Goal: Information Seeking & Learning: Learn about a topic

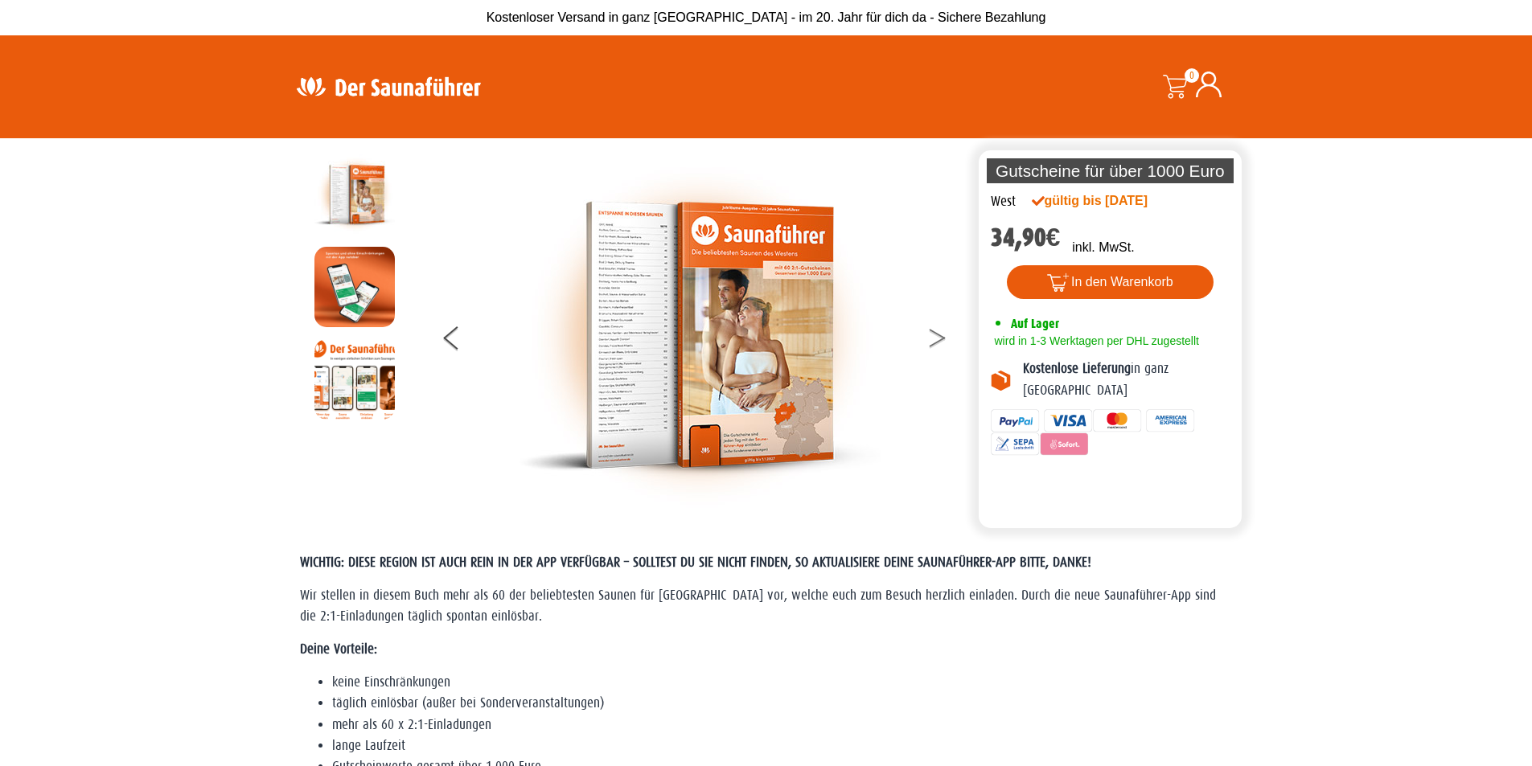
click at [938, 341] on icon at bounding box center [938, 342] width 16 height 10
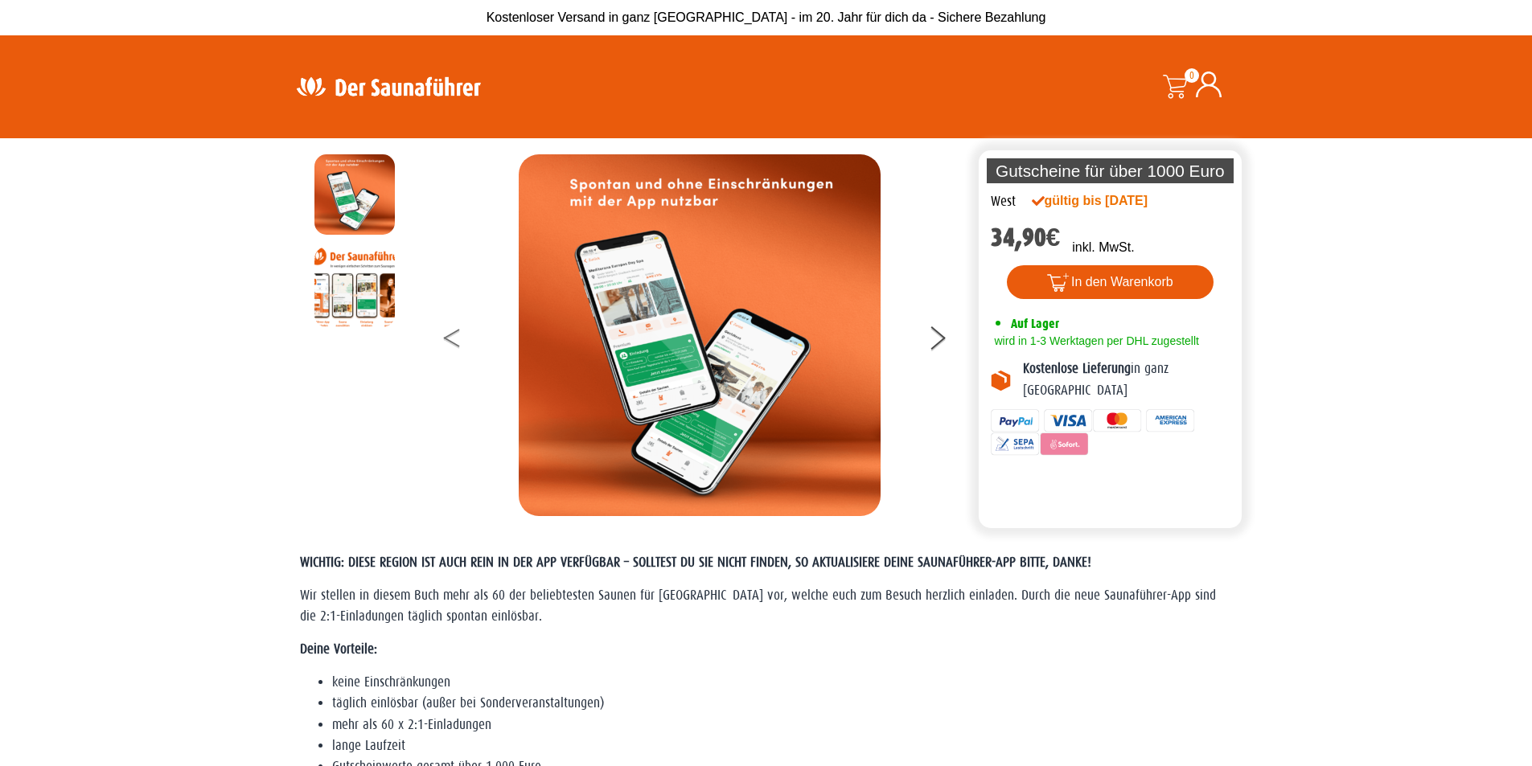
click at [454, 348] on button at bounding box center [464, 341] width 40 height 40
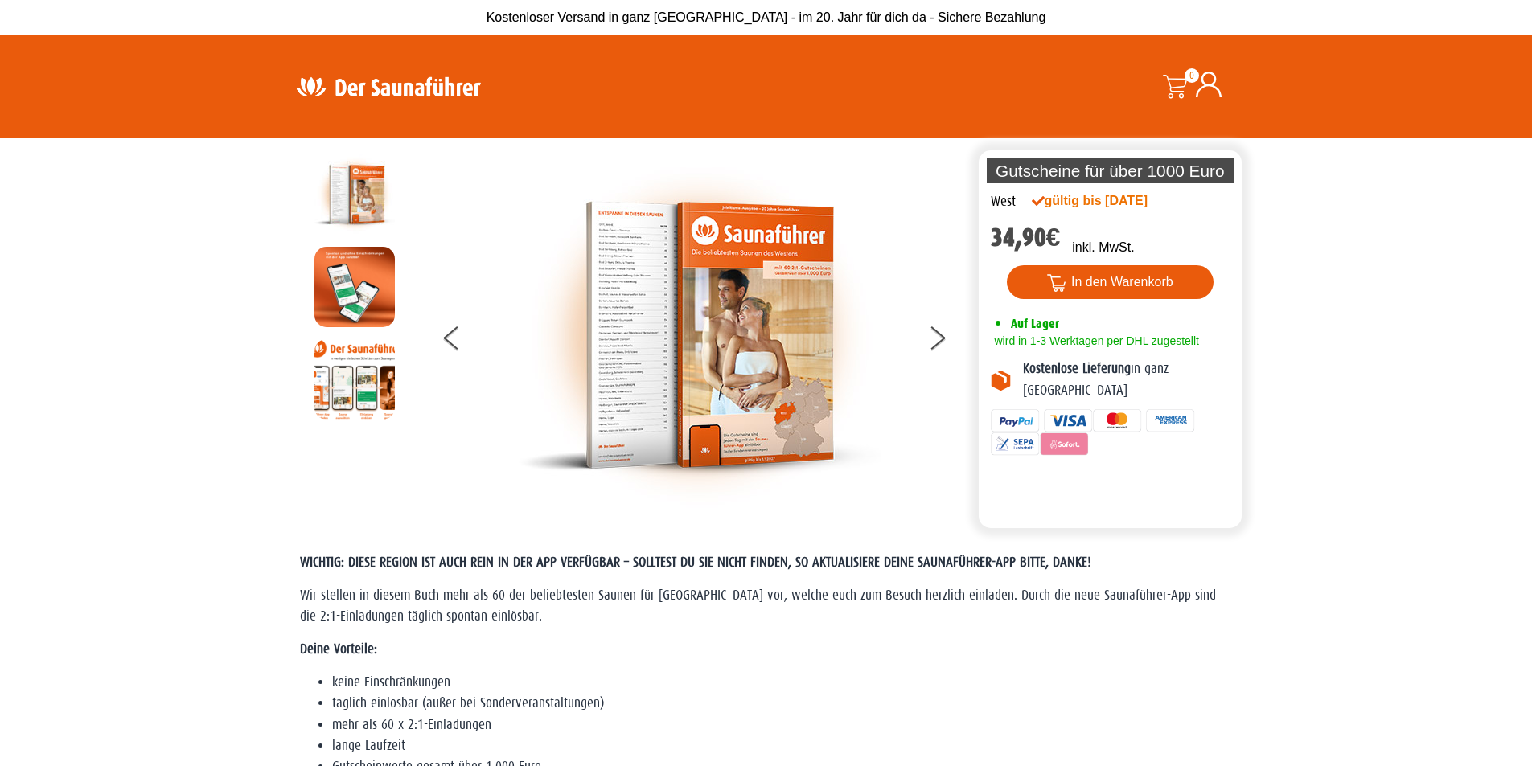
click at [604, 344] on img at bounding box center [700, 335] width 362 height 362
click at [942, 339] on icon at bounding box center [938, 342] width 16 height 10
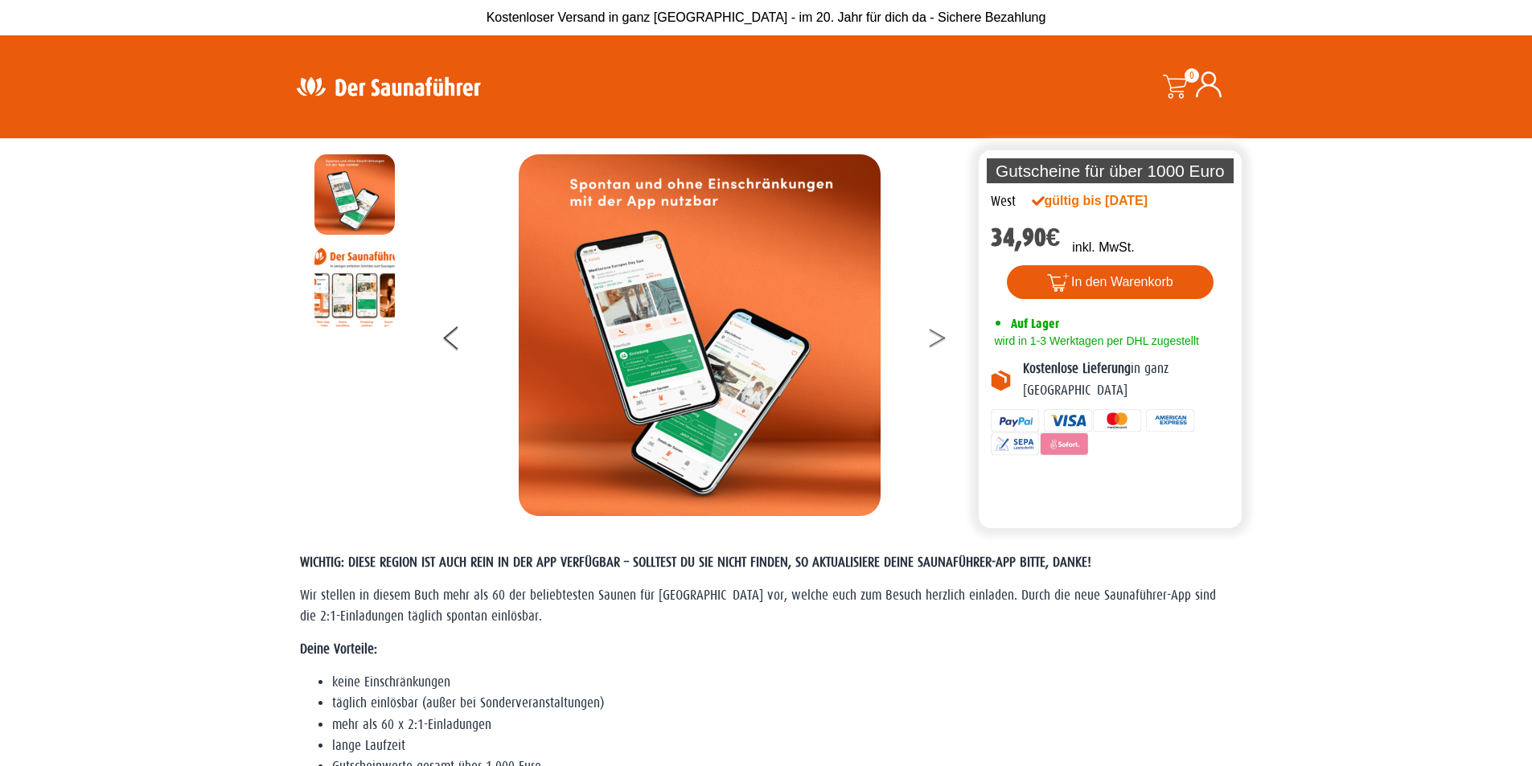
click at [933, 351] on button at bounding box center [947, 341] width 40 height 40
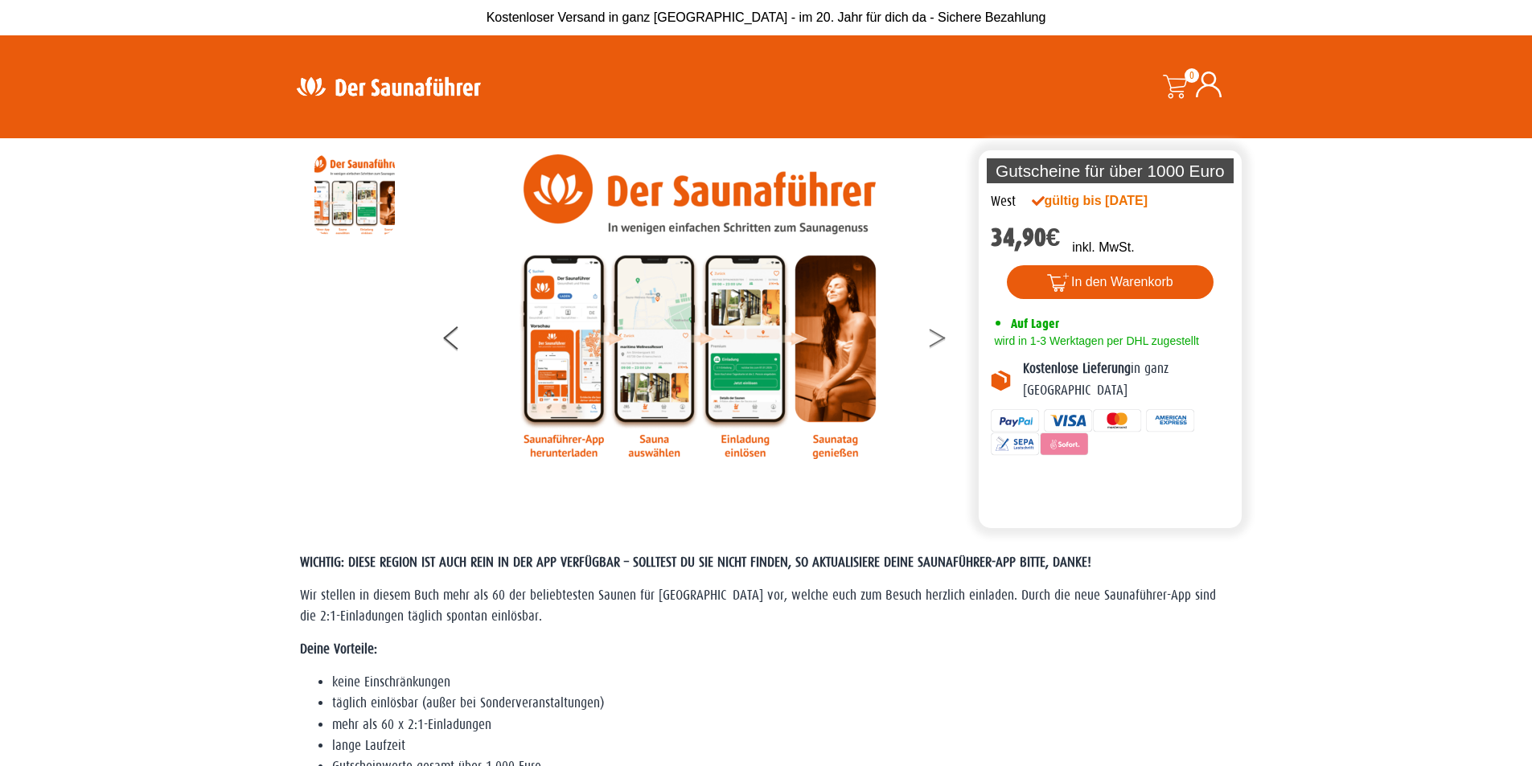
click at [933, 351] on button at bounding box center [947, 341] width 40 height 40
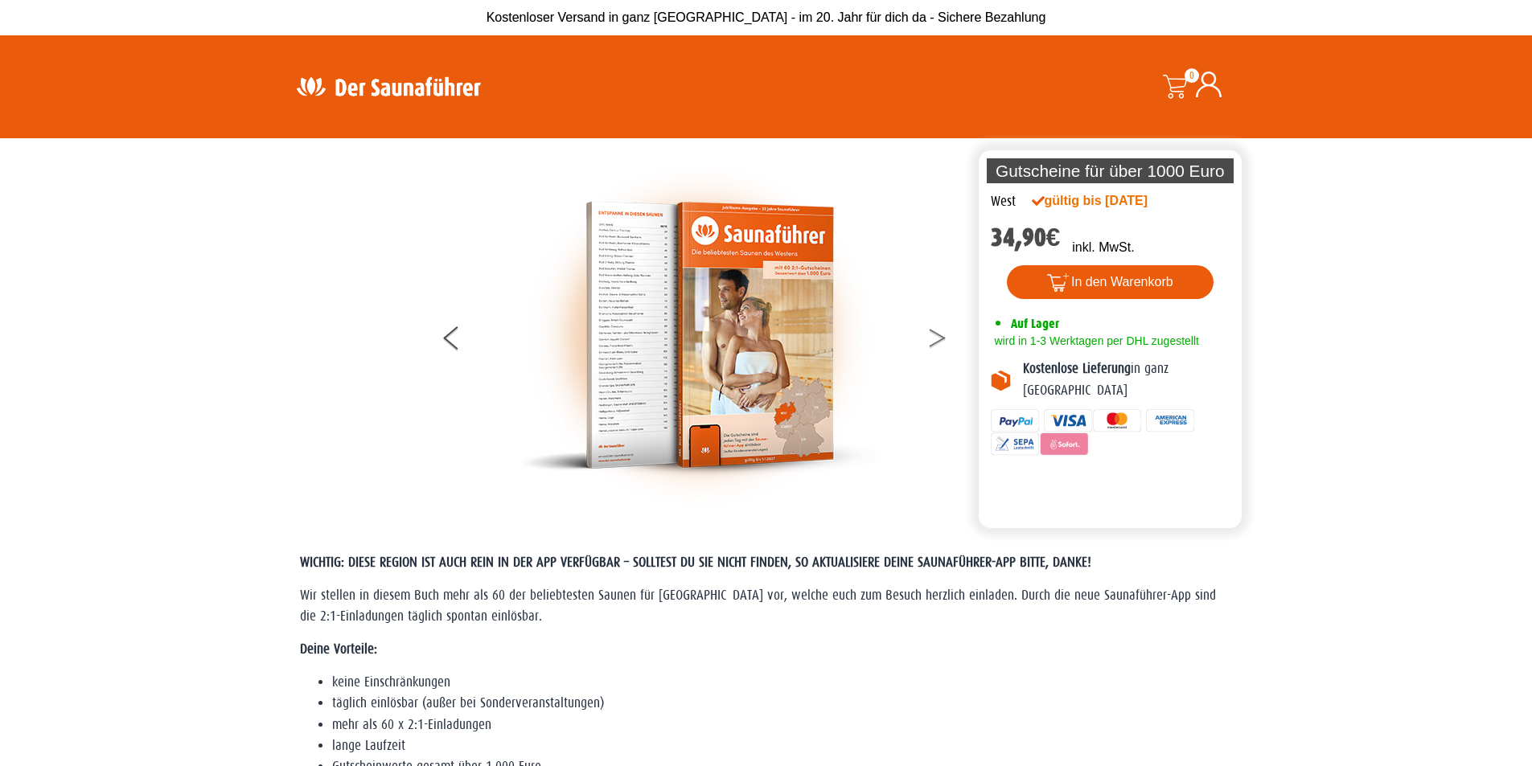
click at [948, 326] on button at bounding box center [947, 341] width 40 height 40
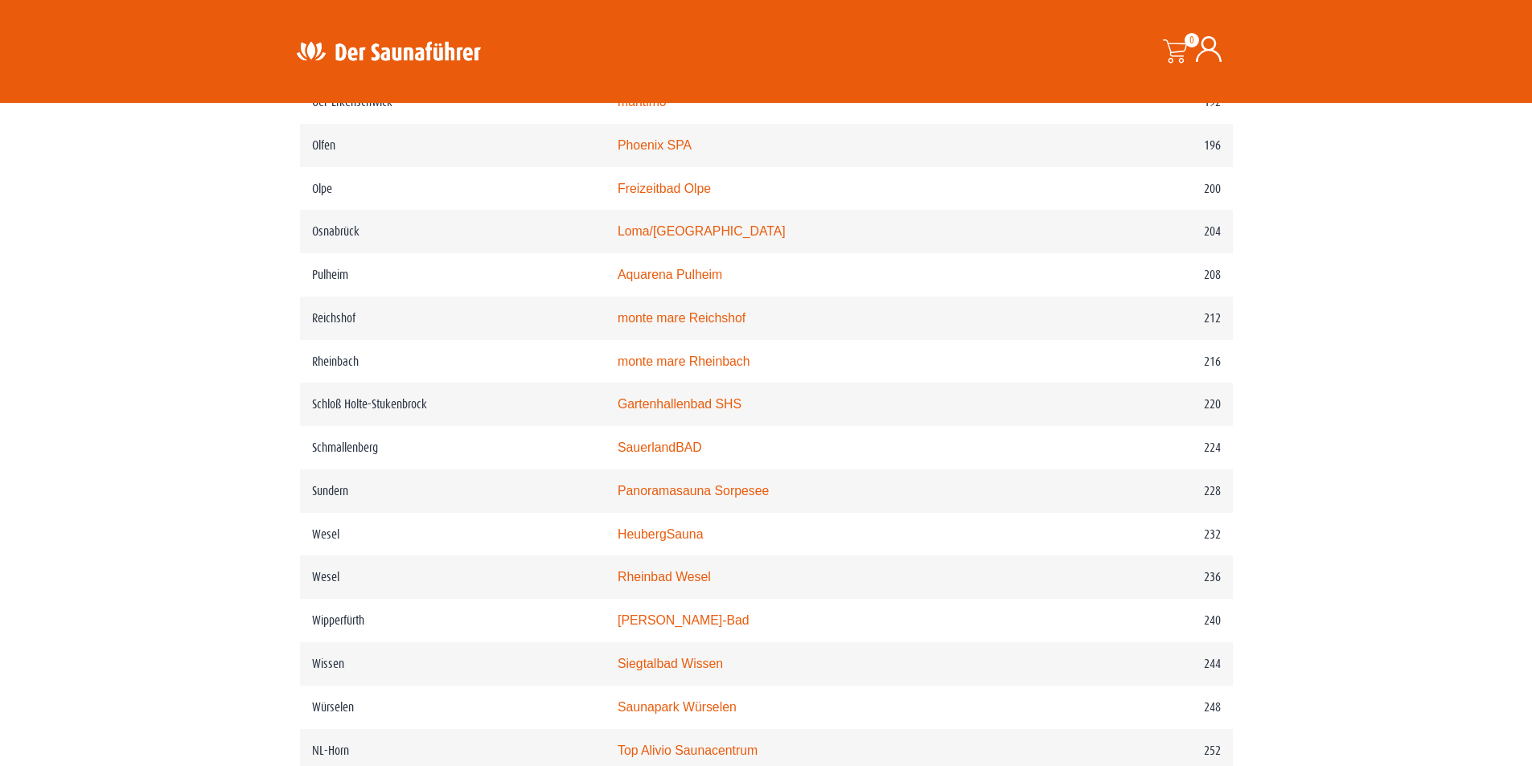
scroll to position [2734, 0]
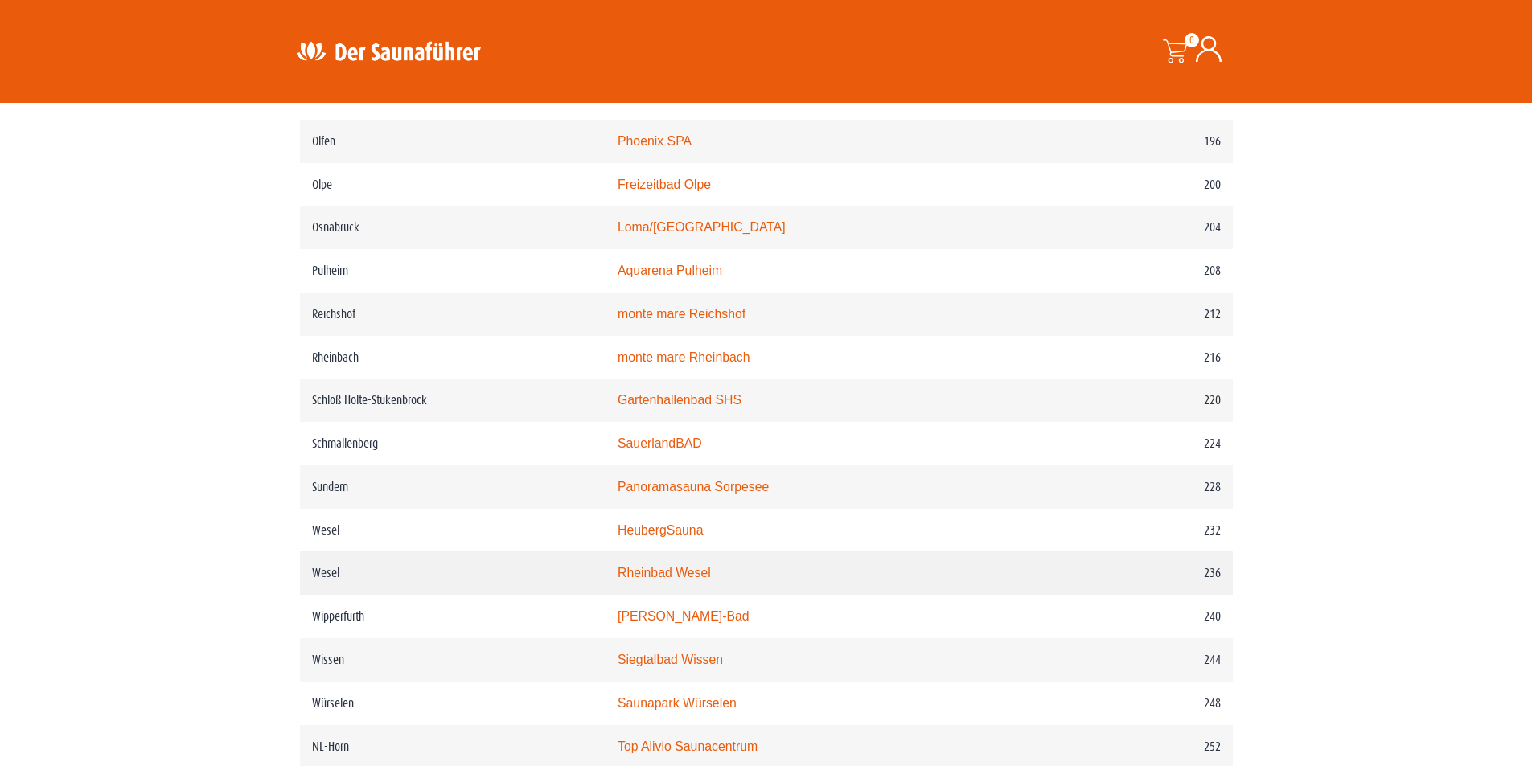
click at [687, 580] on link "Rheinbad Wesel" at bounding box center [664, 573] width 93 height 14
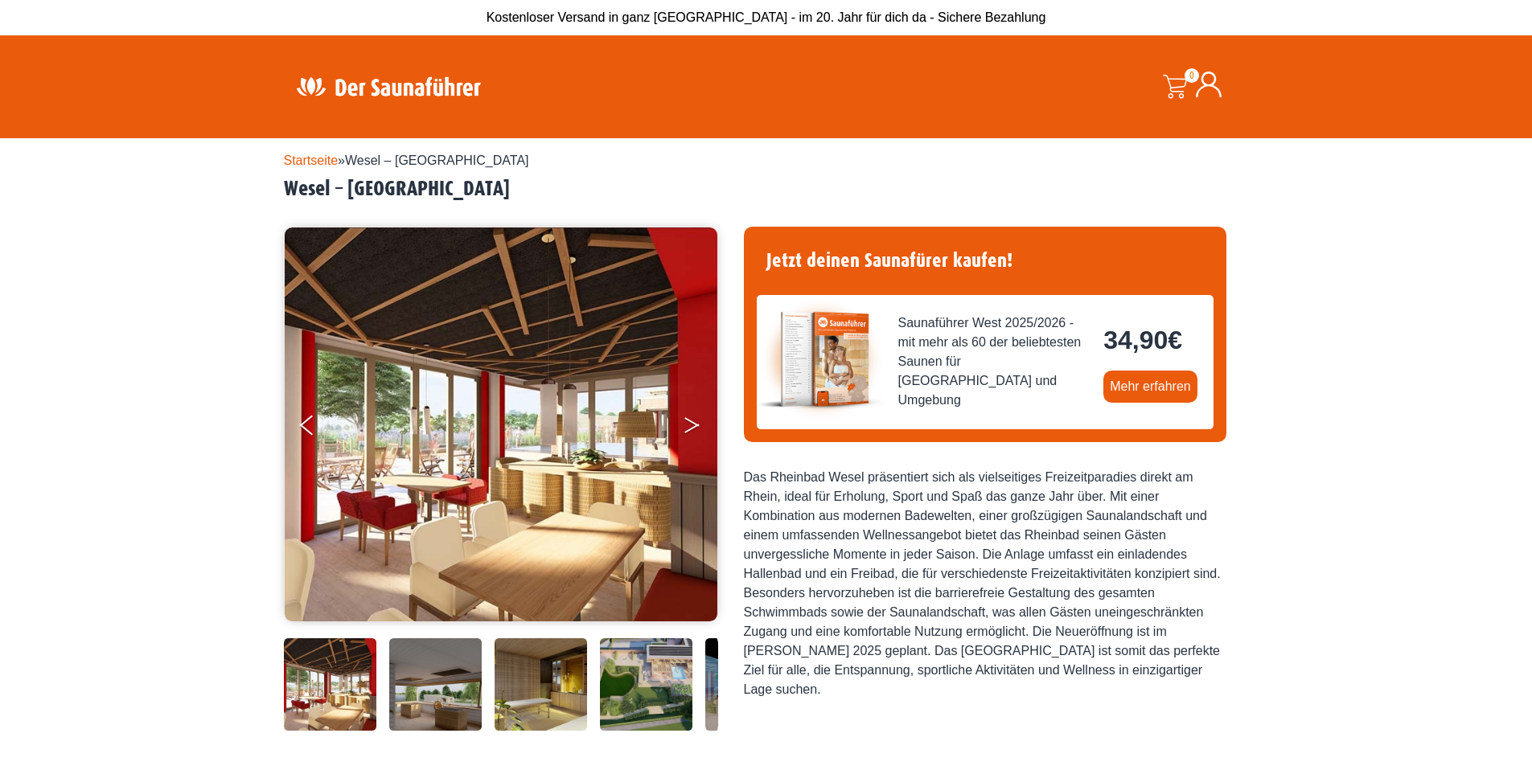
click at [688, 429] on icon "Next" at bounding box center [691, 429] width 14 height 10
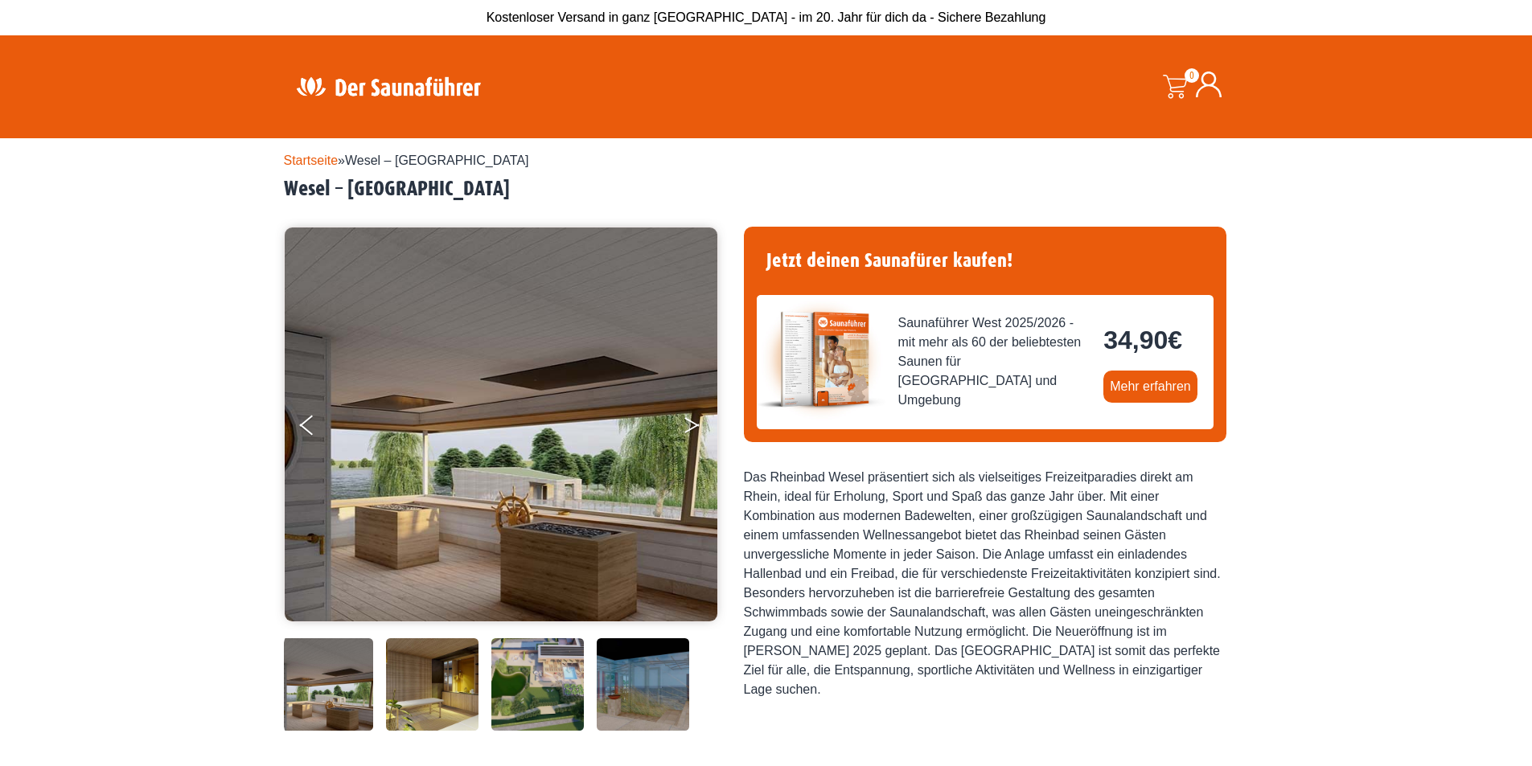
click at [688, 429] on icon "Next" at bounding box center [691, 429] width 14 height 10
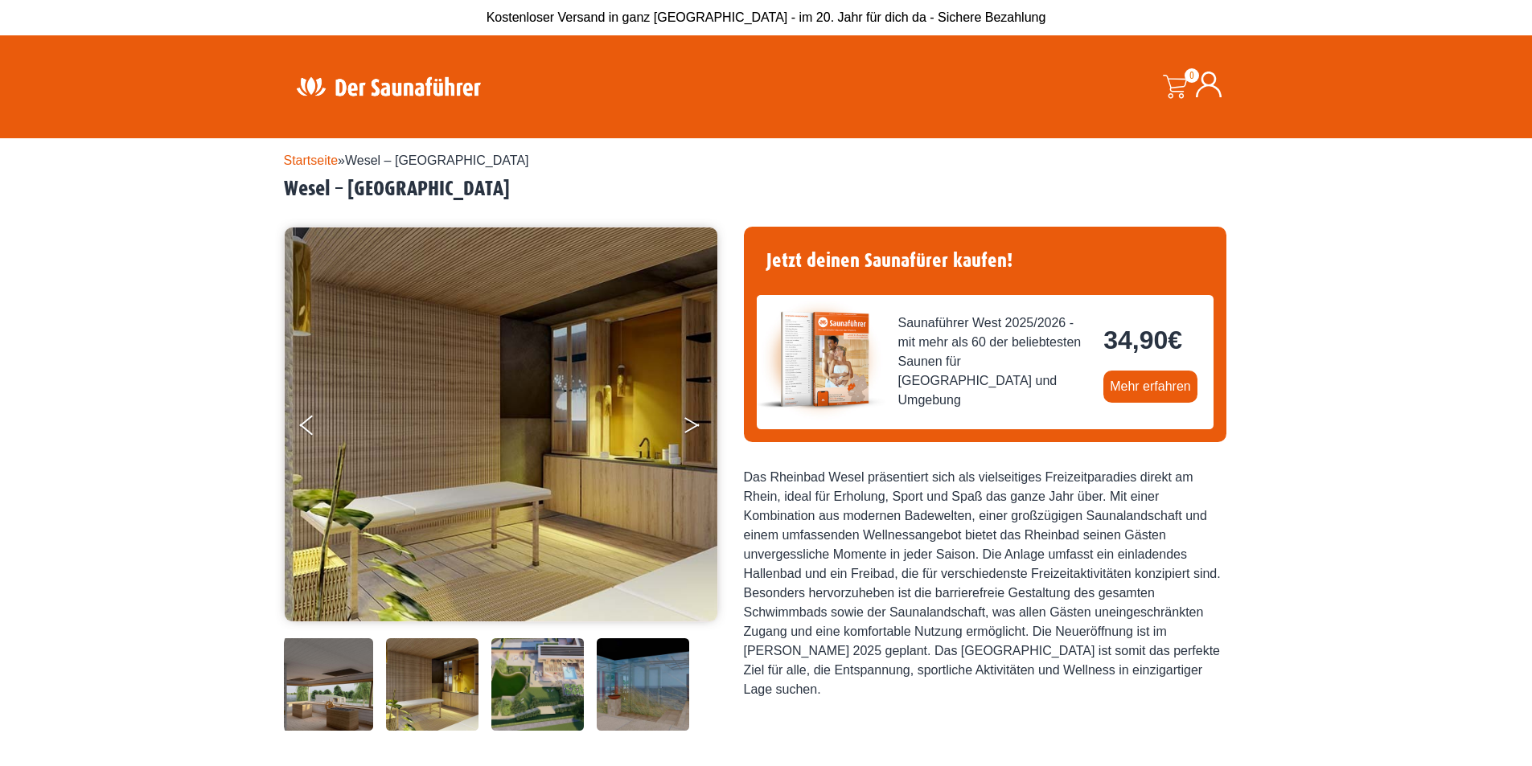
click at [688, 429] on icon "Next" at bounding box center [691, 429] width 14 height 10
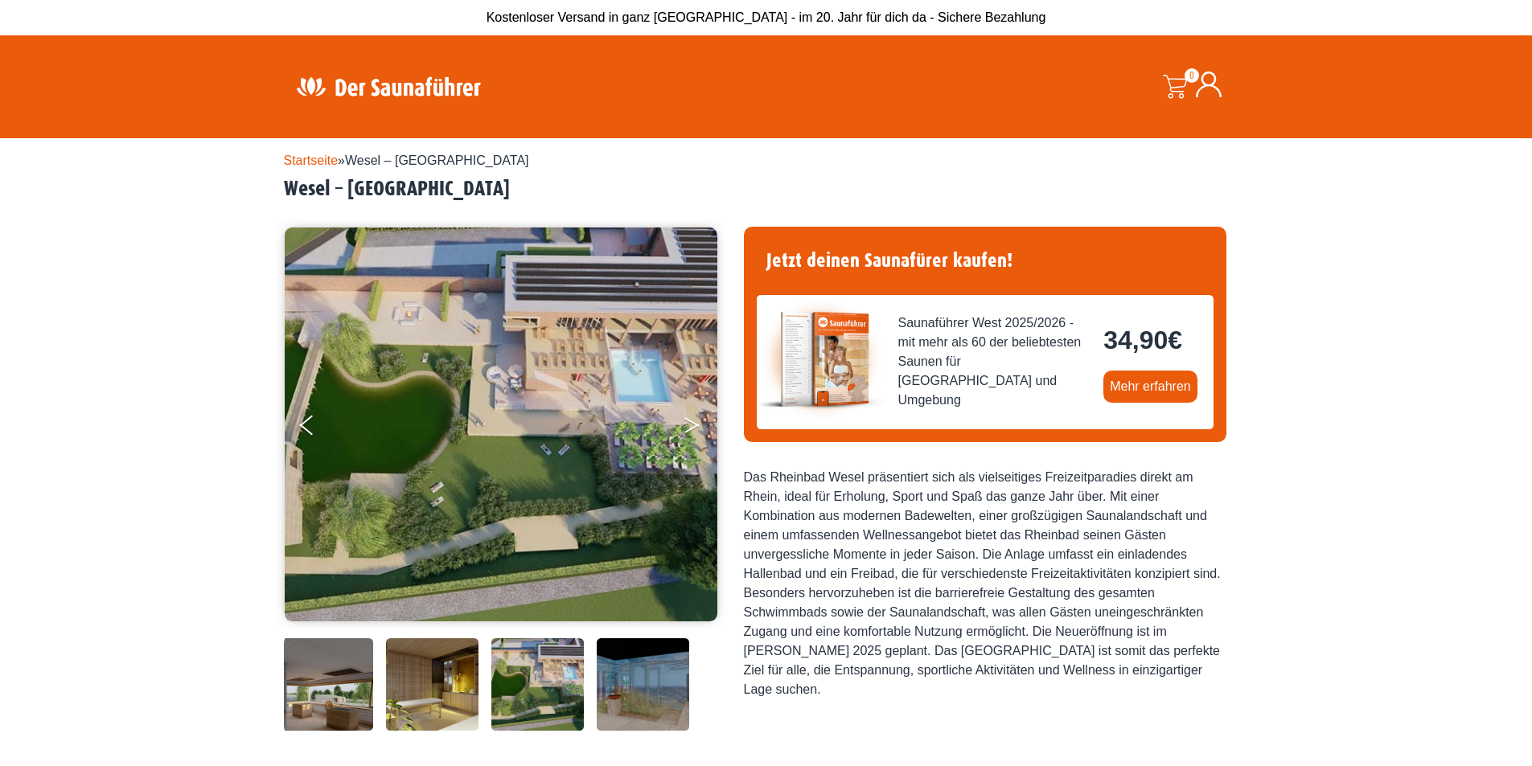
click at [688, 429] on icon "Next" at bounding box center [691, 429] width 14 height 10
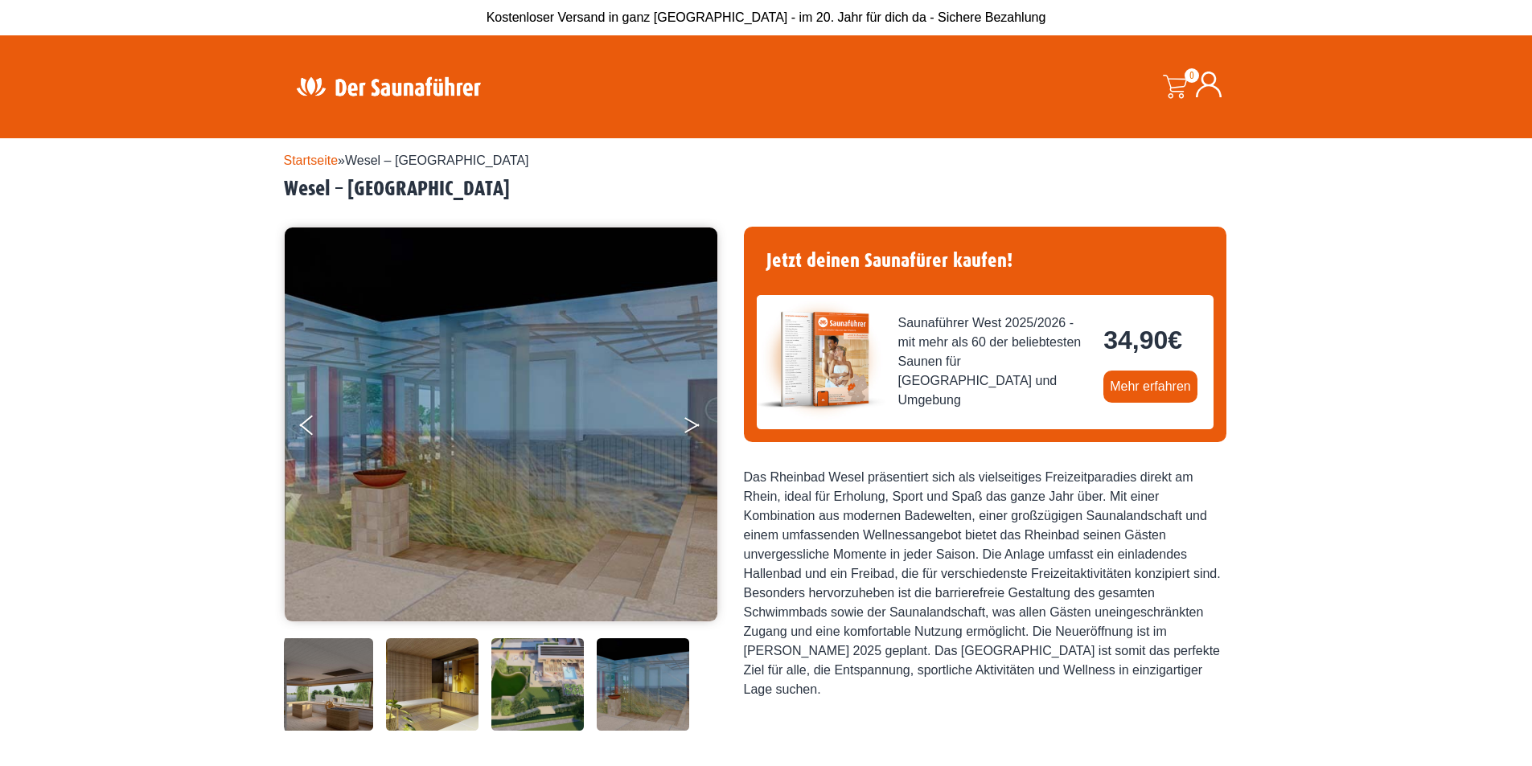
click at [698, 429] on button "Next" at bounding box center [703, 428] width 40 height 40
click at [692, 425] on button "Next" at bounding box center [703, 428] width 40 height 40
